Goal: Task Accomplishment & Management: Complete application form

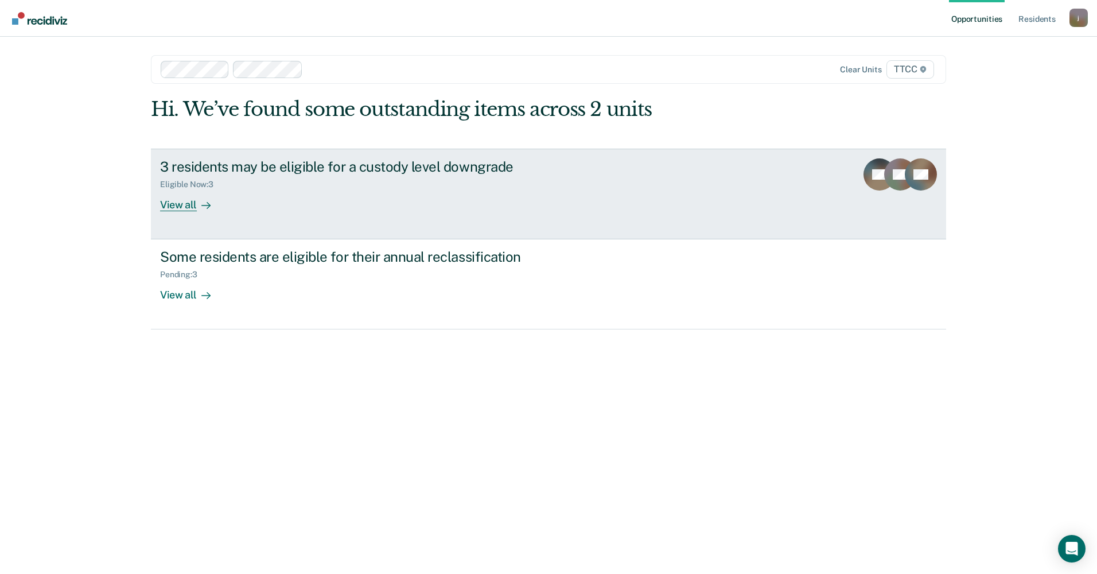
click at [196, 173] on div "3 residents may be eligible for a custody level downgrade" at bounding box center [361, 166] width 403 height 17
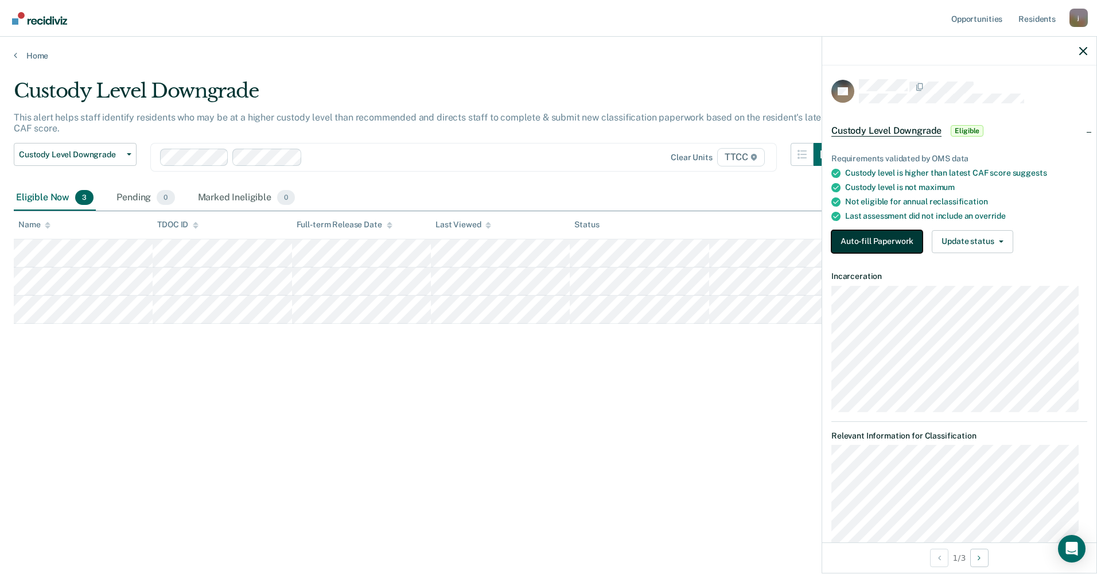
click at [890, 240] on button "Auto-fill Paperwork" at bounding box center [876, 241] width 91 height 23
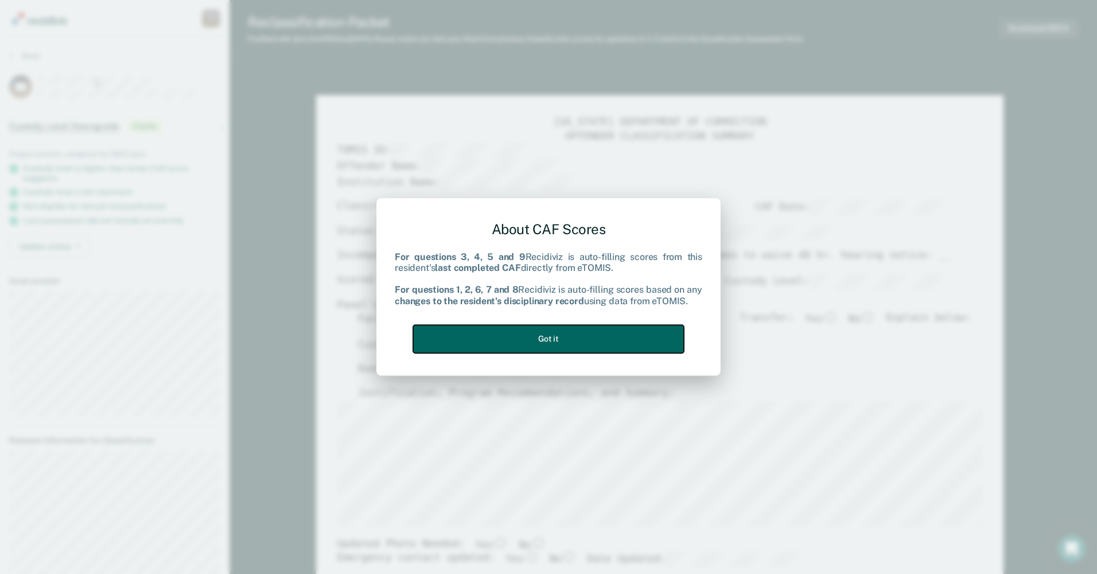
click at [530, 346] on button "Got it" at bounding box center [548, 339] width 271 height 28
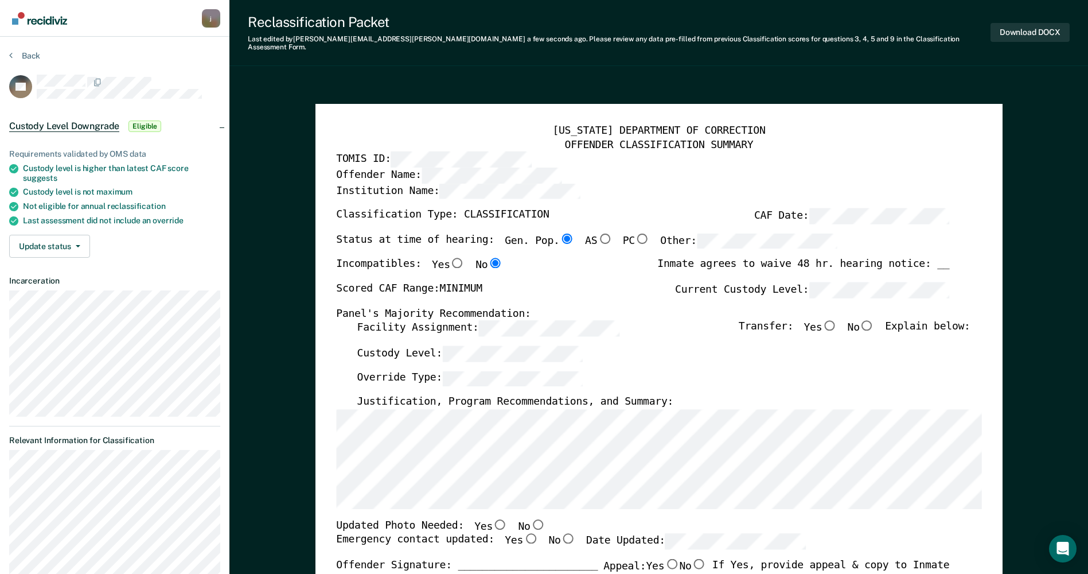
click at [875, 320] on input "No" at bounding box center [867, 325] width 15 height 10
type textarea "x"
radio input "true"
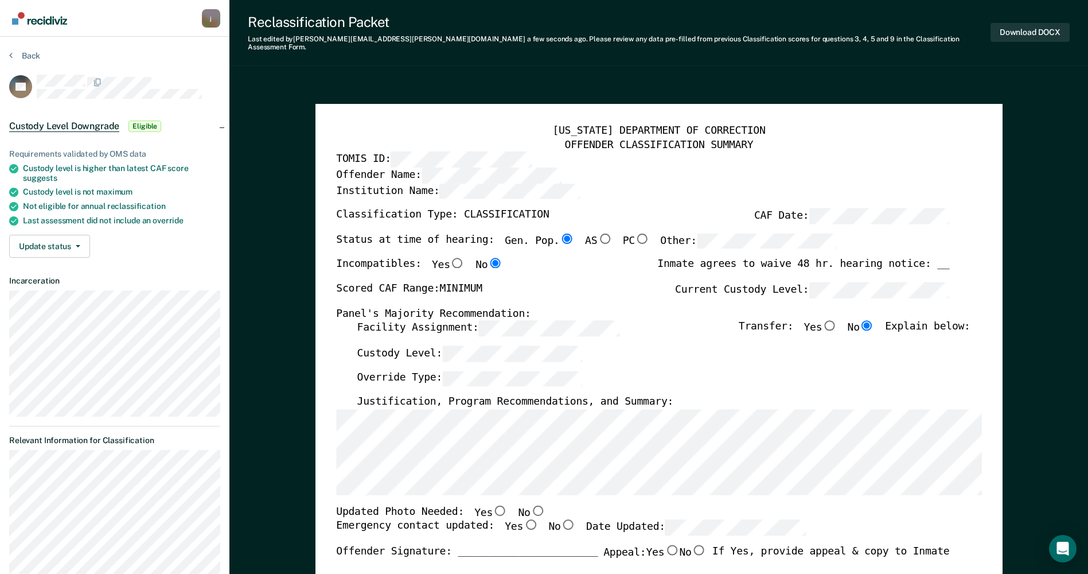
click at [336, 462] on div "TENNESSEE DEPARTMENT OF CORRECTION OFFENDER CLASSIFICATION SUMMARY TOMIS ID: Of…" at bounding box center [658, 551] width 687 height 895
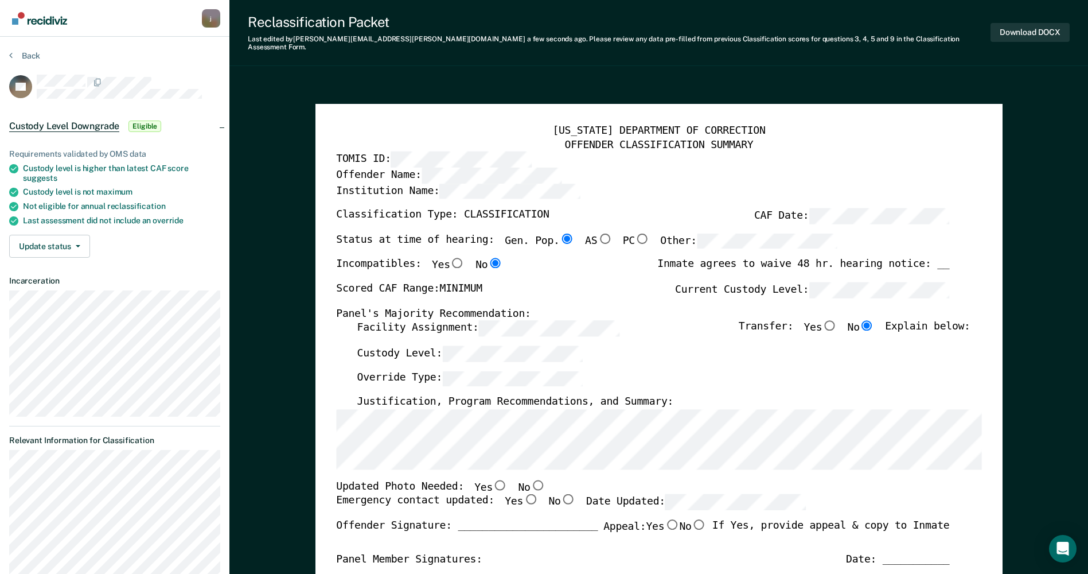
click at [493, 479] on input "Yes" at bounding box center [500, 484] width 15 height 10
type textarea "x"
radio input "true"
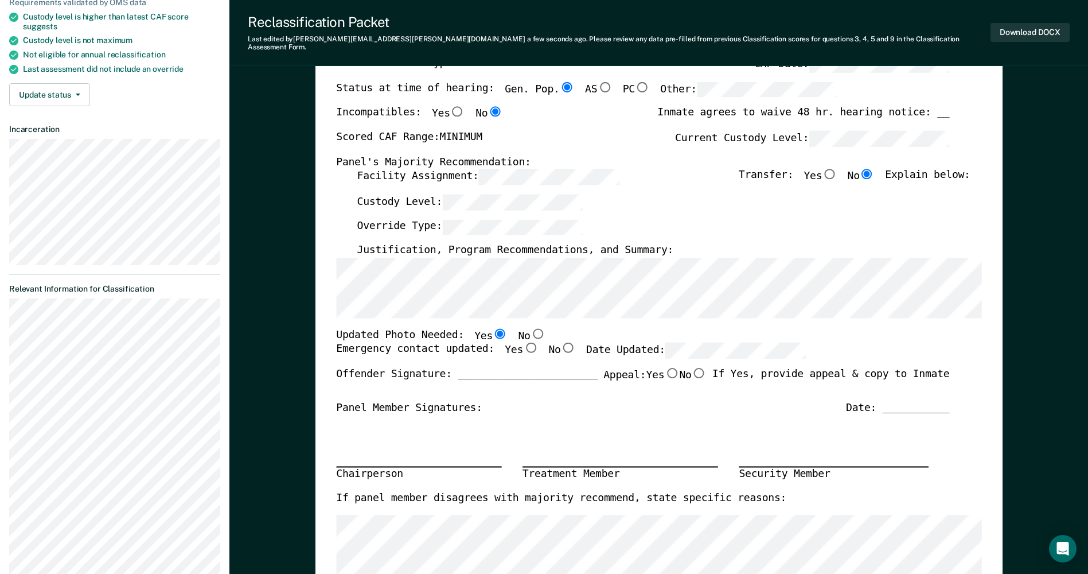
scroll to position [172, 0]
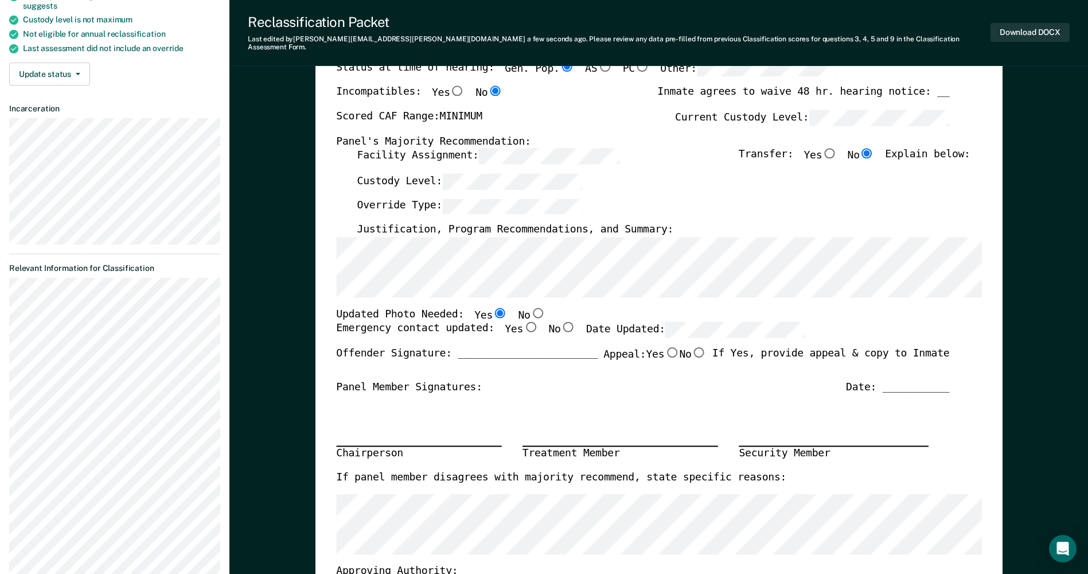
click at [530, 308] on input "No" at bounding box center [537, 312] width 15 height 10
type textarea "x"
radio input "false"
radio input "true"
click at [523, 322] on input "Yes" at bounding box center [530, 327] width 15 height 10
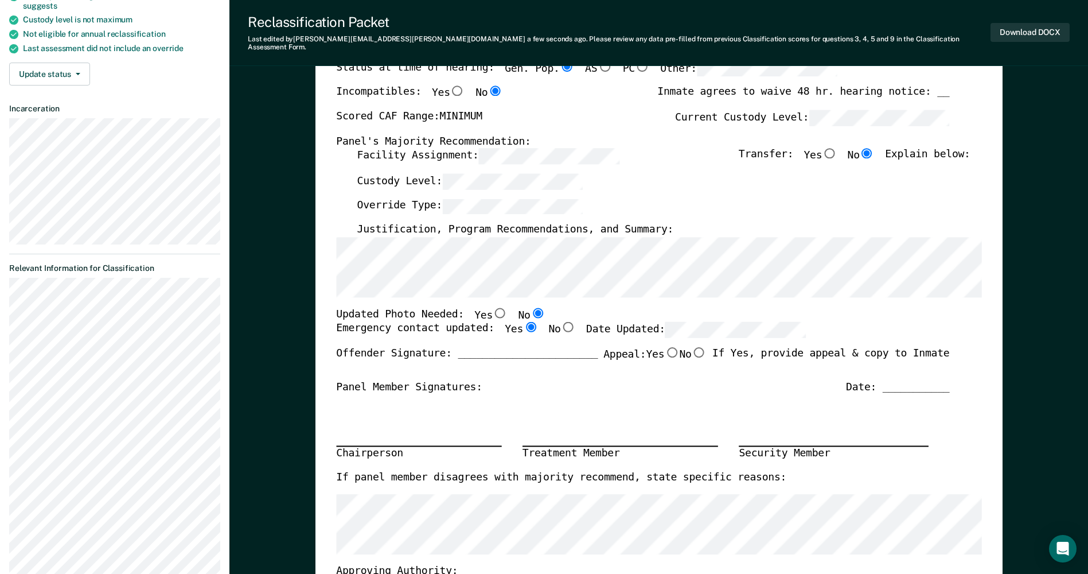
type textarea "x"
radio input "true"
type textarea "x"
